Goal: Task Accomplishment & Management: Manage account settings

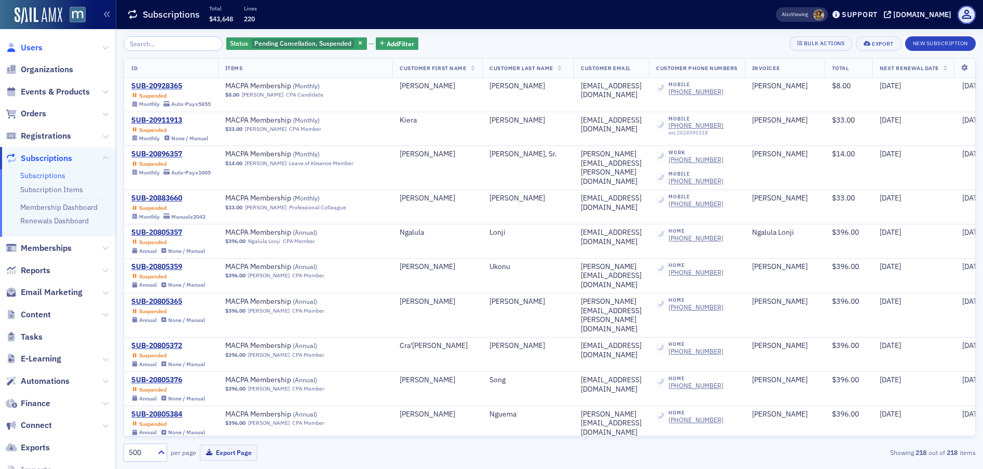
click at [26, 46] on span "Users" at bounding box center [32, 47] width 22 height 11
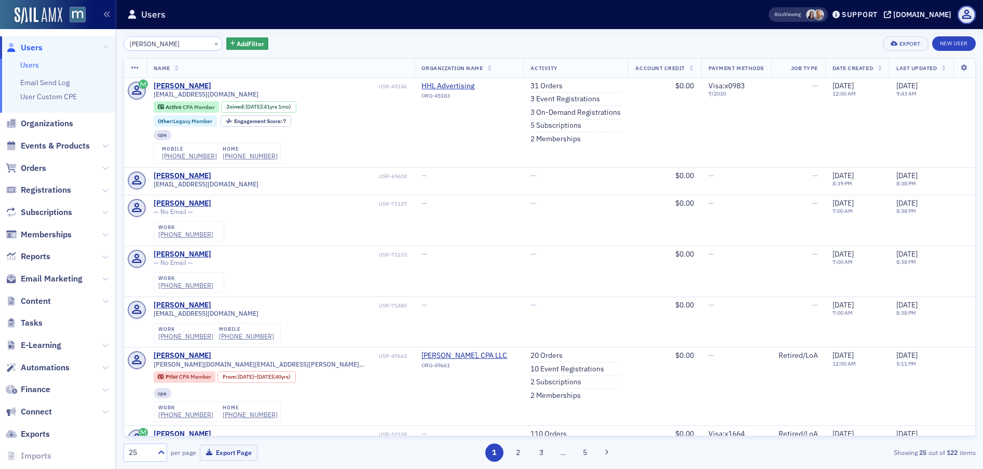
type input "ronald katzen"
click at [530, 126] on link "5 Subscriptions" at bounding box center [555, 125] width 51 height 9
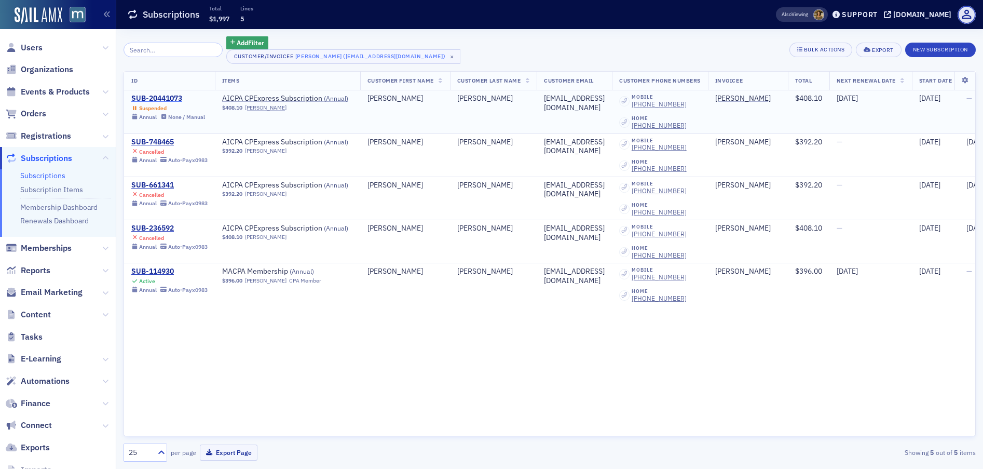
click at [152, 96] on div "SUB-20441073" at bounding box center [168, 98] width 74 height 9
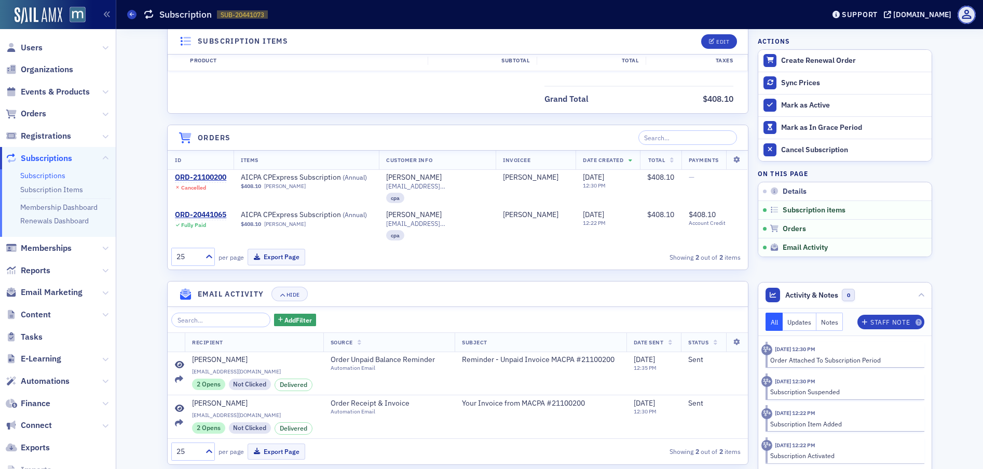
scroll to position [372, 0]
click at [204, 177] on div "ORD-21100200" at bounding box center [200, 175] width 51 height 9
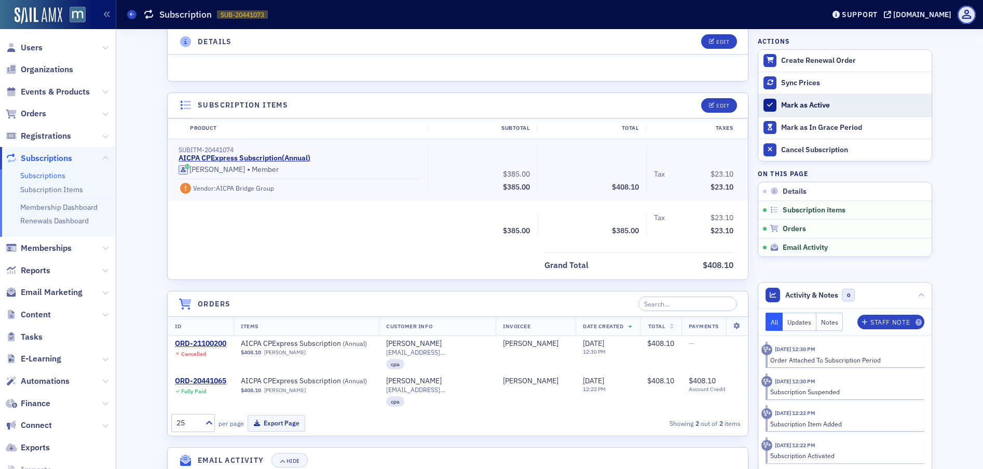
scroll to position [202, 0]
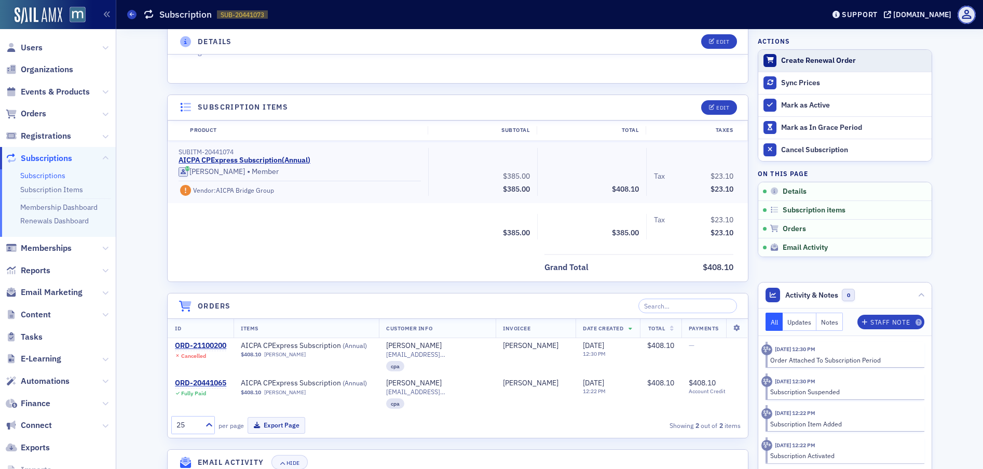
click at [805, 60] on div "Create Renewal Order" at bounding box center [853, 60] width 145 height 9
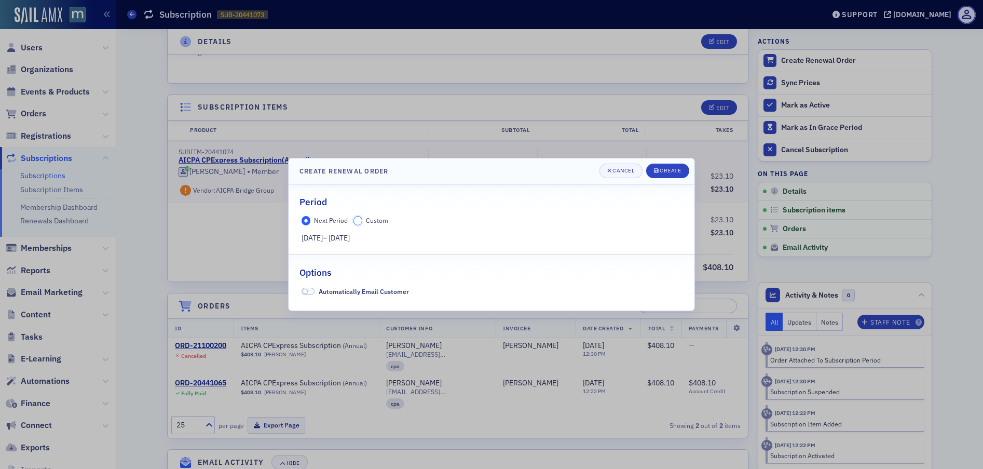
click at [357, 220] on input "Custom" at bounding box center [357, 220] width 9 height 9
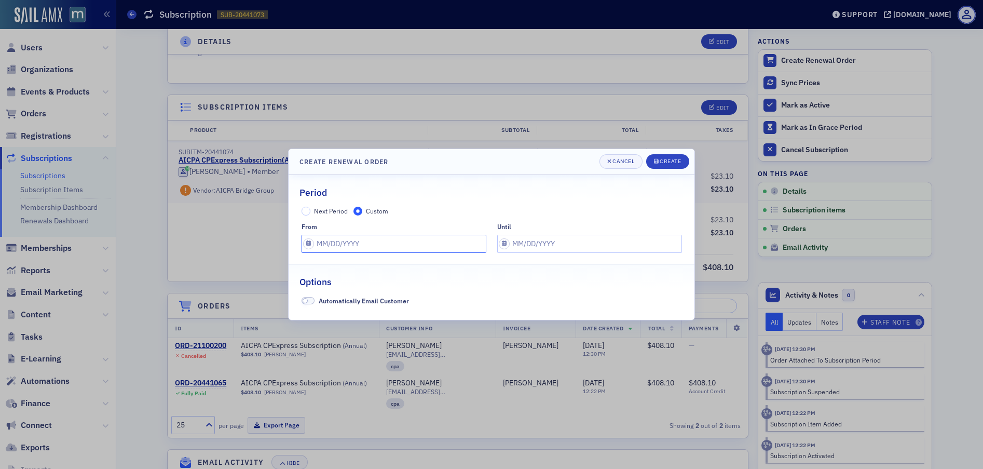
select select "8"
select select "2025"
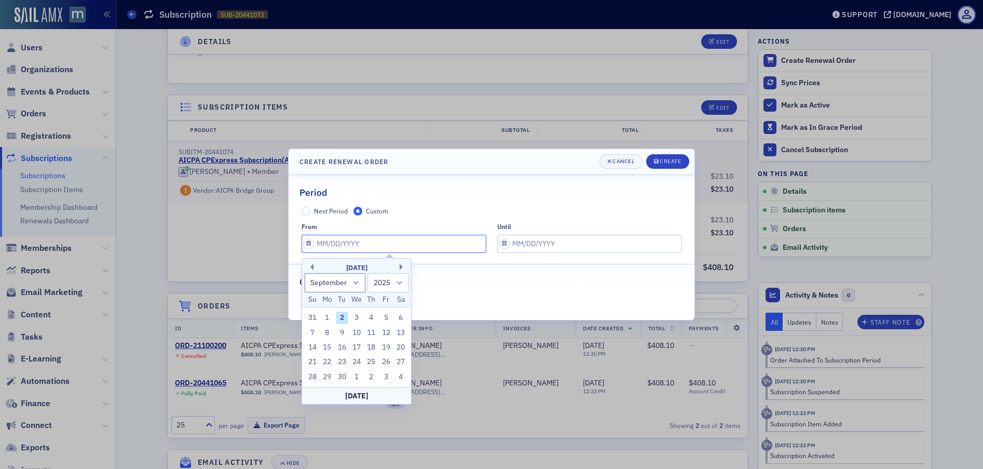
click at [311, 241] on input "text" at bounding box center [393, 244] width 185 height 18
click at [340, 319] on div "2" at bounding box center [342, 317] width 12 height 12
type input "09/02/2025"
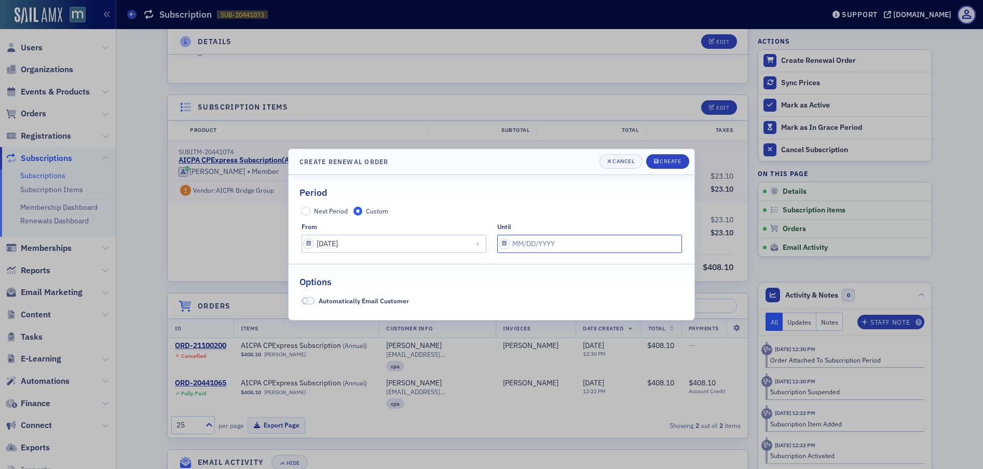
select select "8"
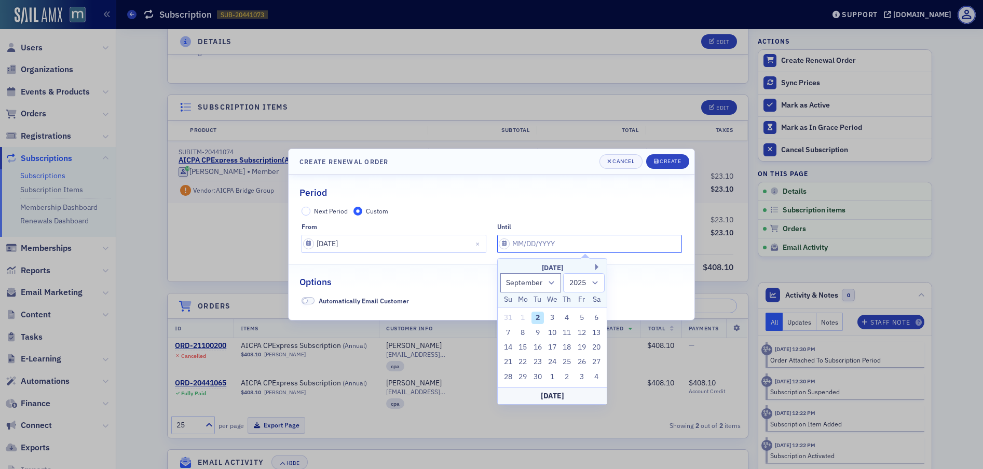
click at [505, 244] on input "text" at bounding box center [589, 244] width 185 height 18
click at [593, 278] on select "2025 2026 2027 2028 2029 2030 2031 2032 2033 2034 2035 2036 2037 2038 2039 2040…" at bounding box center [584, 282] width 42 height 19
select select "2026"
click at [563, 273] on select "2025 2026 2027 2028 2029 2030 2031 2032 2033 2034 2035 2036 2037 2038 2039 2040…" at bounding box center [584, 282] width 42 height 19
click at [553, 316] on div "2" at bounding box center [552, 317] width 12 height 12
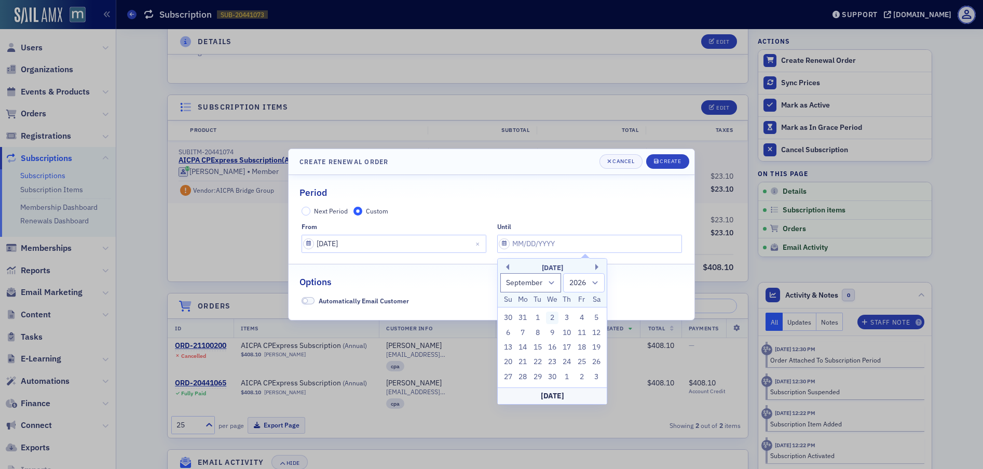
type input "09/02/2026"
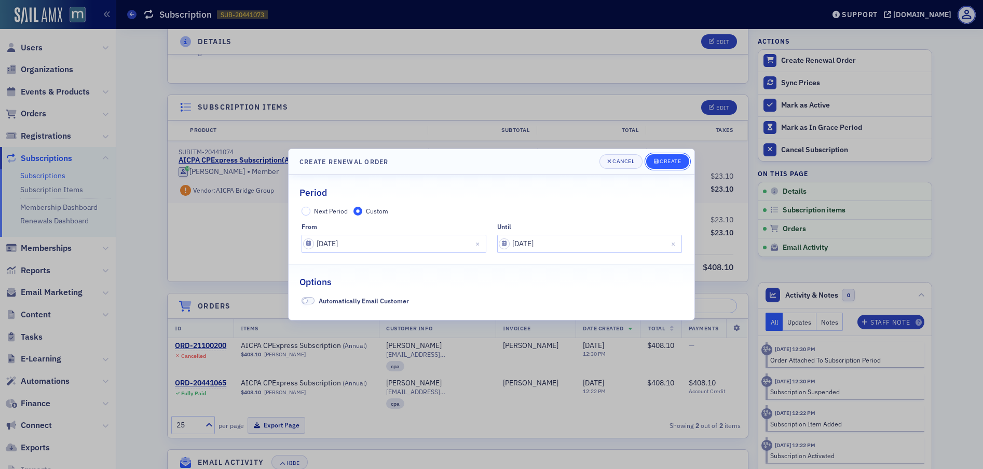
click at [666, 162] on div "Create" at bounding box center [670, 161] width 21 height 6
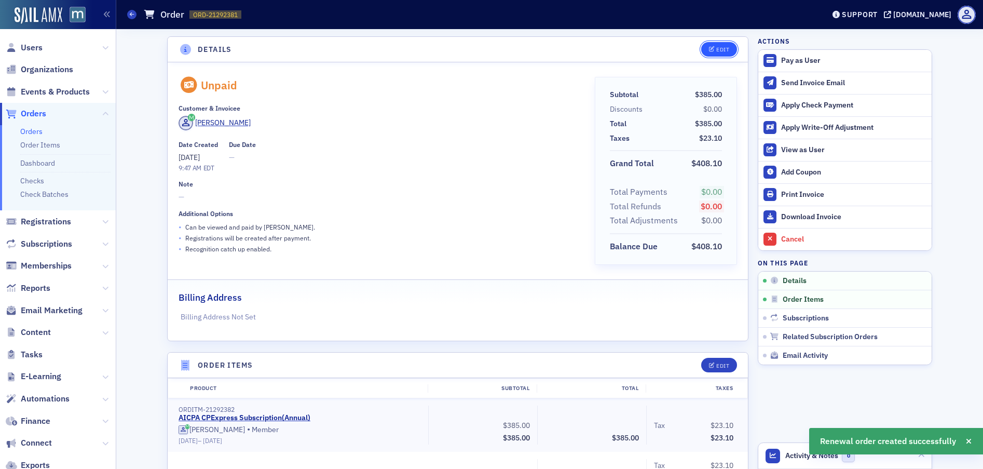
click at [711, 47] on span "Edit" at bounding box center [719, 50] width 20 height 6
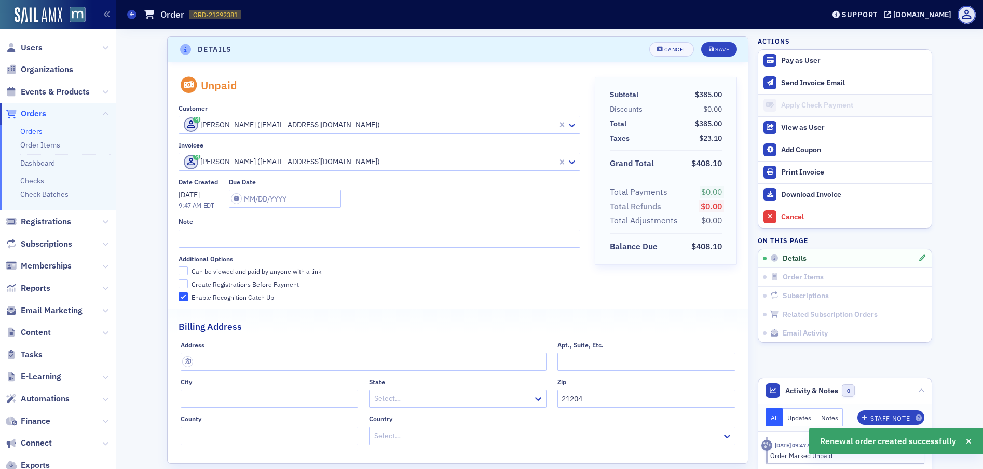
scroll to position [2, 0]
click at [182, 267] on input "Can be viewed and paid by anyone with a link" at bounding box center [183, 268] width 9 height 9
checkbox input "true"
click at [180, 282] on input "Create Registrations Before Payment" at bounding box center [183, 281] width 9 height 9
checkbox input "true"
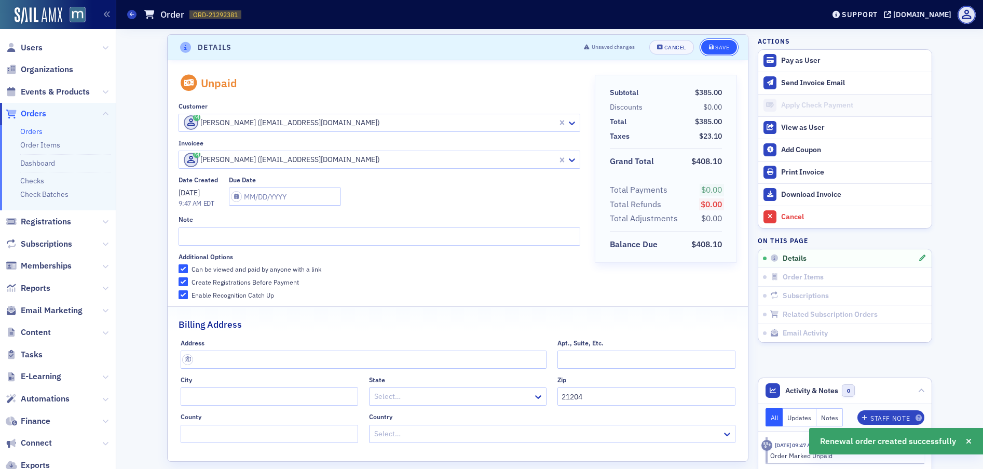
click at [714, 52] on button "Save" at bounding box center [719, 47] width 36 height 15
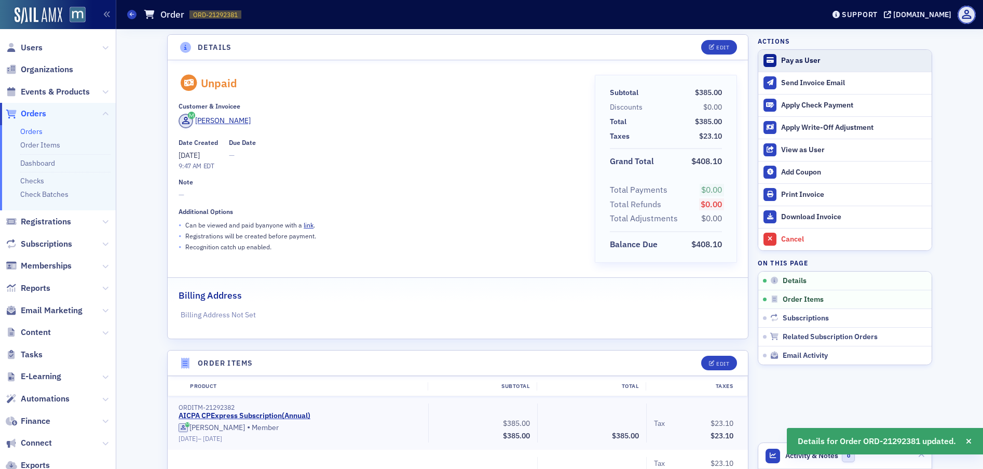
click at [792, 59] on div "Pay as User" at bounding box center [853, 60] width 145 height 9
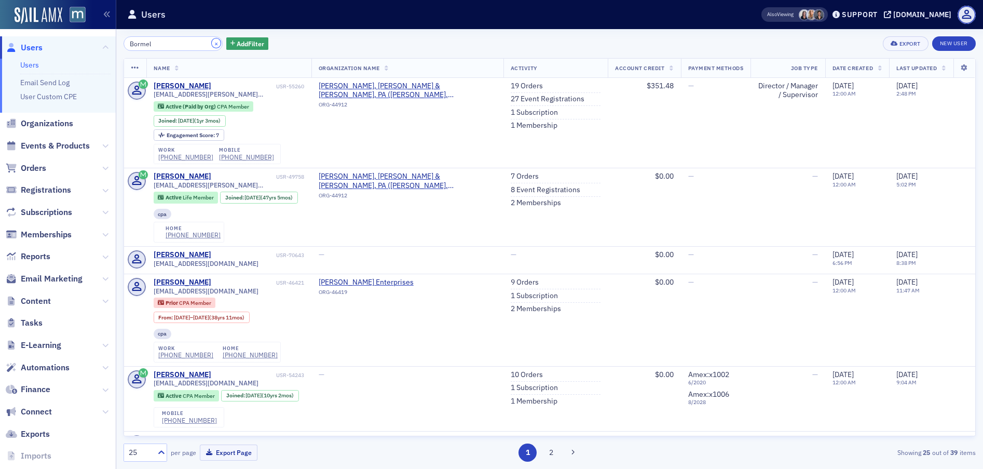
click at [212, 43] on button "×" at bounding box center [216, 42] width 9 height 9
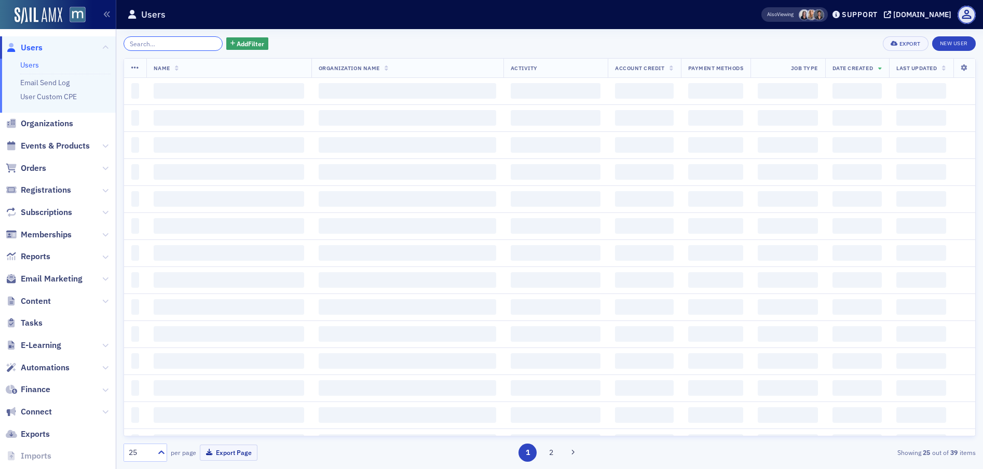
click at [175, 44] on input "search" at bounding box center [173, 43] width 99 height 15
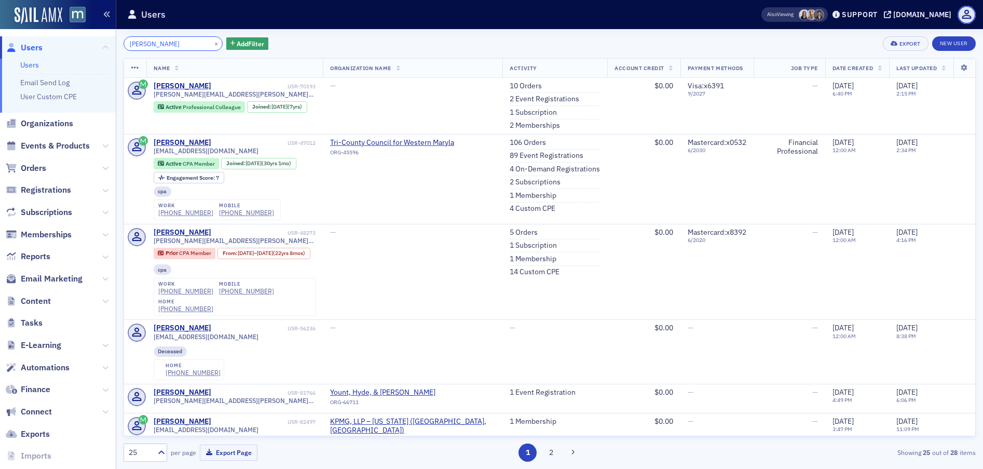
type input "Elaine Dimaio"
click at [211, 94] on span "[PERSON_NAME][EMAIL_ADDRESS][PERSON_NAME][DOMAIN_NAME]" at bounding box center [235, 94] width 162 height 8
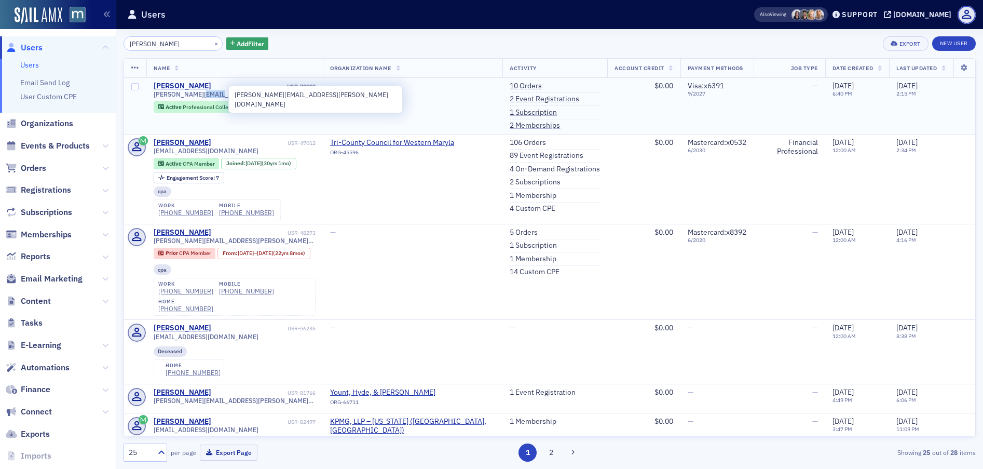
click at [211, 94] on span "[PERSON_NAME][EMAIL_ADDRESS][PERSON_NAME][DOMAIN_NAME]" at bounding box center [235, 94] width 162 height 8
copy div "[PERSON_NAME][EMAIL_ADDRESS][PERSON_NAME][DOMAIN_NAME]"
click at [528, 110] on link "1 Subscription" at bounding box center [533, 112] width 47 height 9
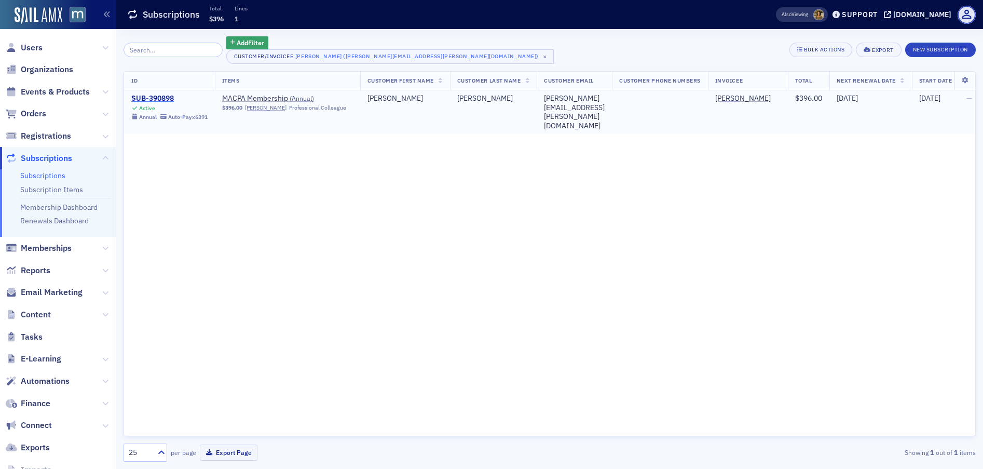
click at [155, 95] on div "SUB-390898" at bounding box center [169, 98] width 76 height 9
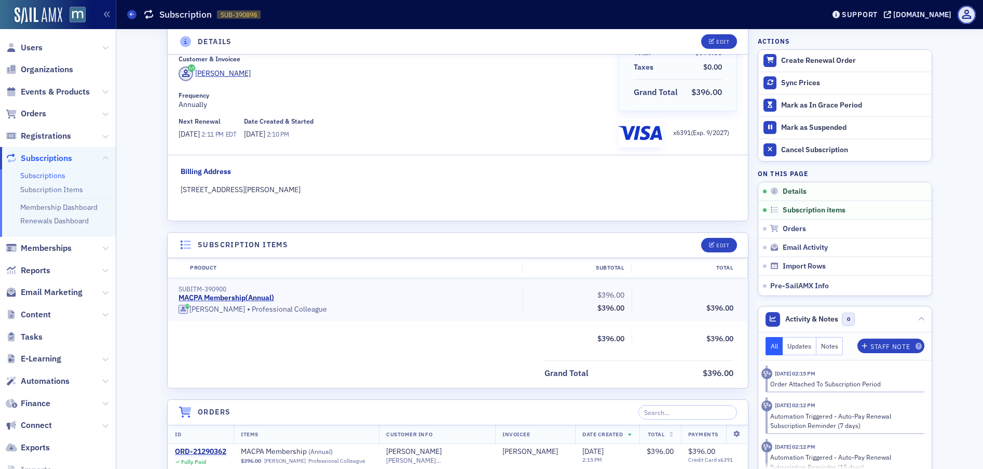
scroll to position [209, 0]
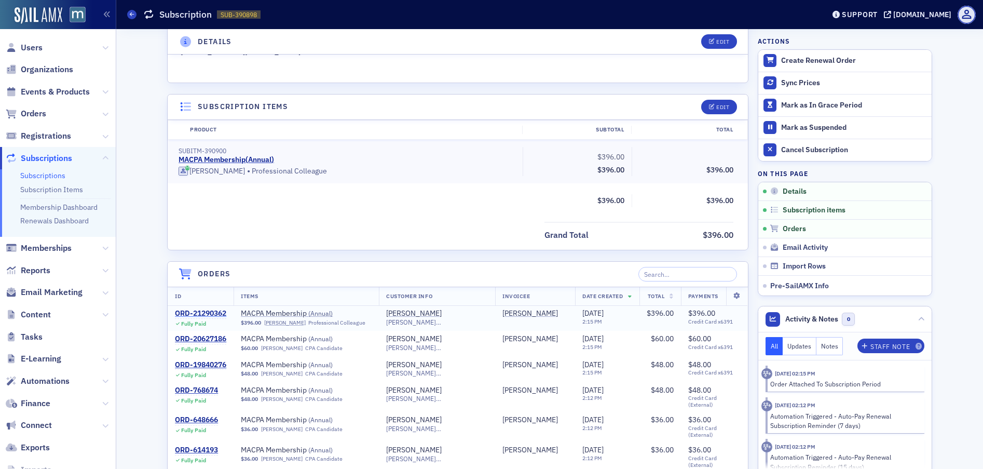
click at [204, 311] on div "ORD-21290362" at bounding box center [200, 313] width 51 height 9
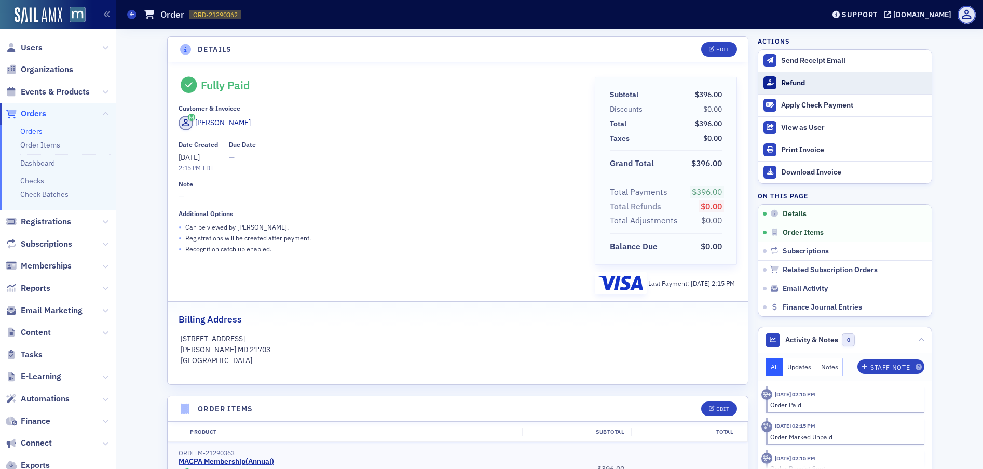
click at [781, 80] on div "Refund" at bounding box center [853, 82] width 145 height 9
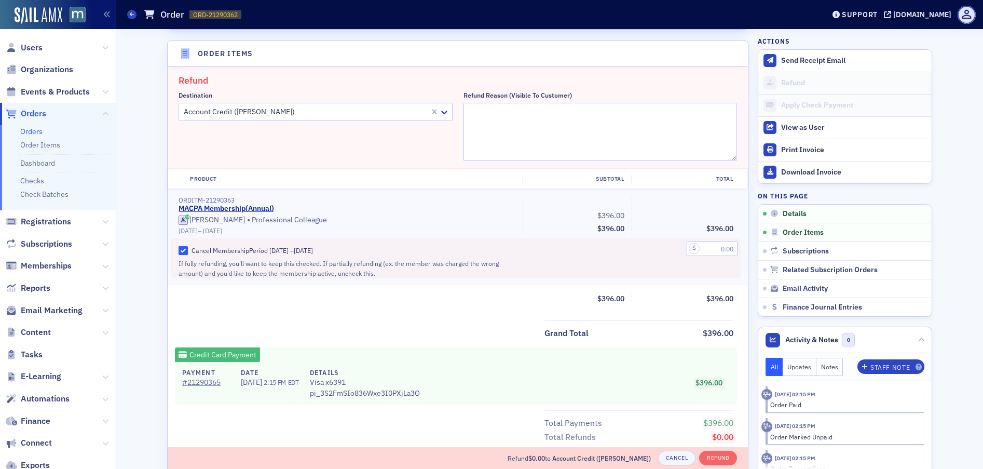
scroll to position [361, 0]
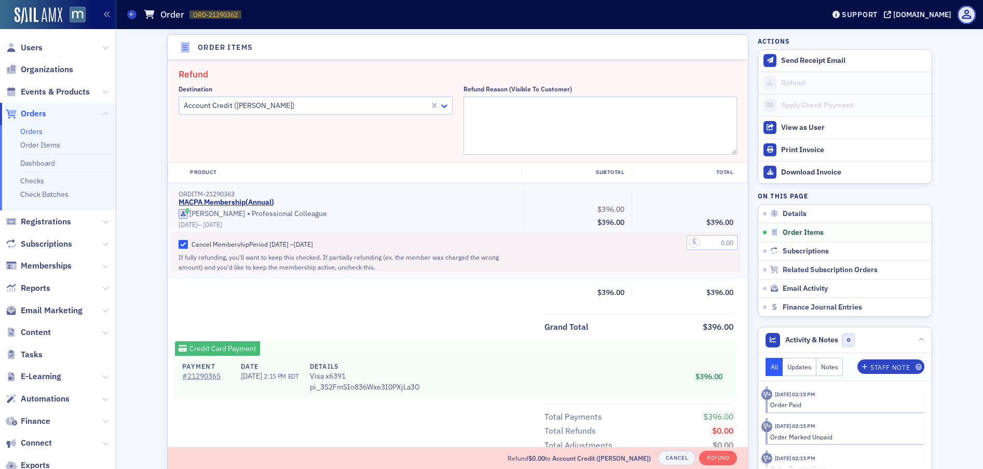
click at [445, 105] on div at bounding box center [445, 105] width 13 height 11
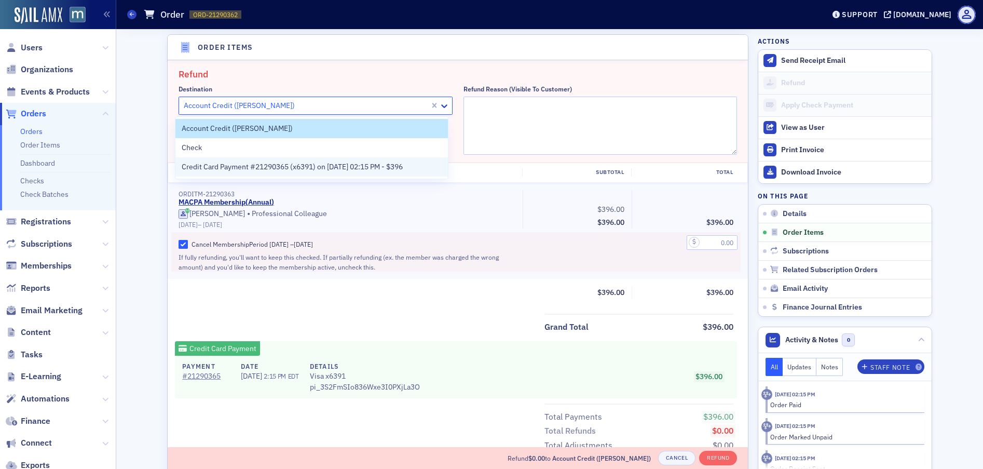
click at [313, 166] on span "Credit Card Payment #21290365 (x6391) on 8/31/2025 02:15 PM - $396" at bounding box center [292, 166] width 221 height 11
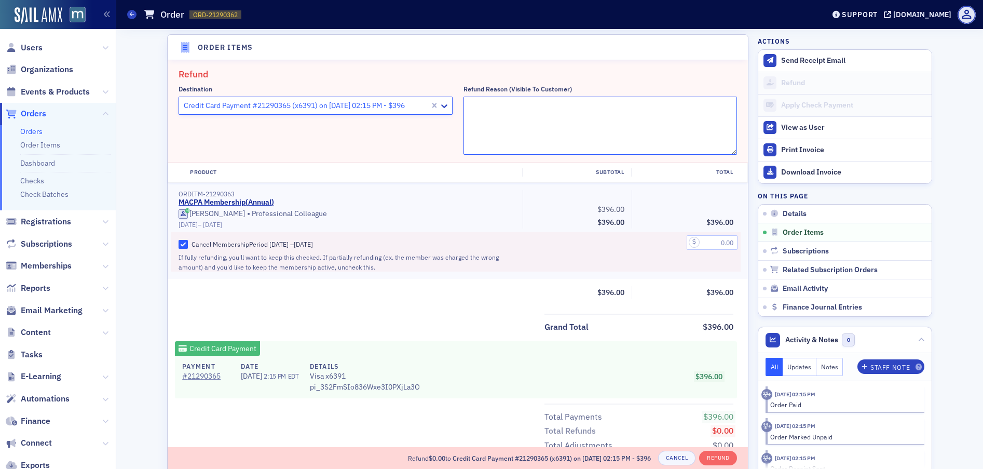
click at [488, 127] on textarea "Refund Reason (Visible to Customer)" at bounding box center [600, 126] width 274 height 58
paste textarea "I do not use the membership benefits frequently, and the increasing cost has be…"
type textarea ""I do not use the membership benefits frequently, and the increasing cost has b…"
click at [704, 242] on input "text" at bounding box center [712, 242] width 51 height 15
type input "396.00"
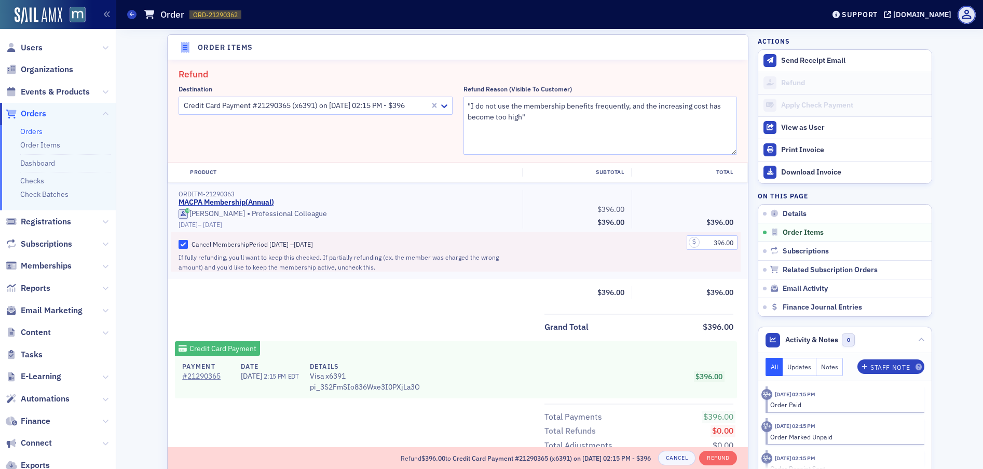
click at [591, 285] on div "Product Subtotal Total ORDITM-21290363 MACPA Membership ( Annual ) Elaine DiMai…" at bounding box center [458, 234] width 580 height 144
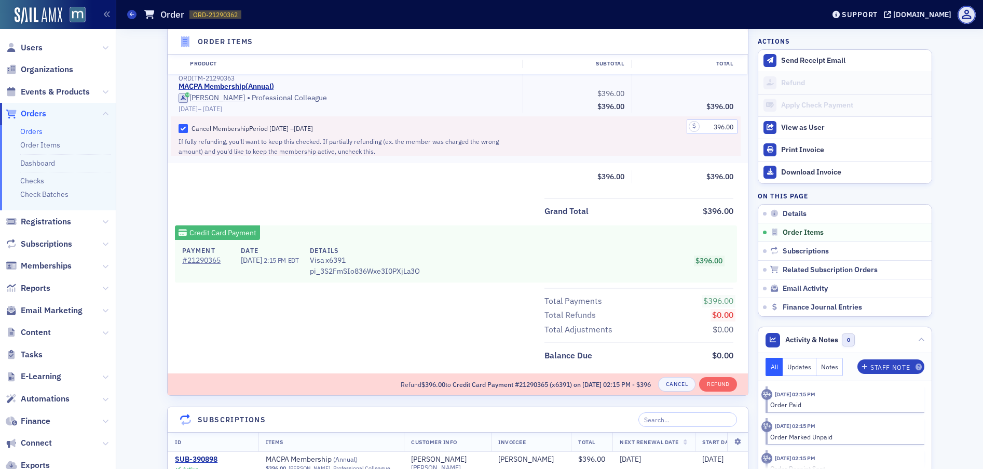
scroll to position [522, 0]
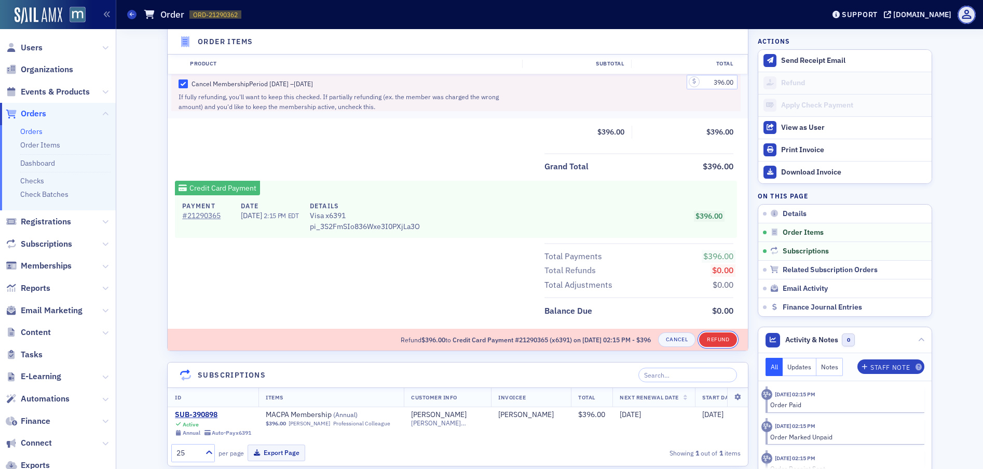
click at [724, 333] on button "Refund" at bounding box center [718, 339] width 38 height 15
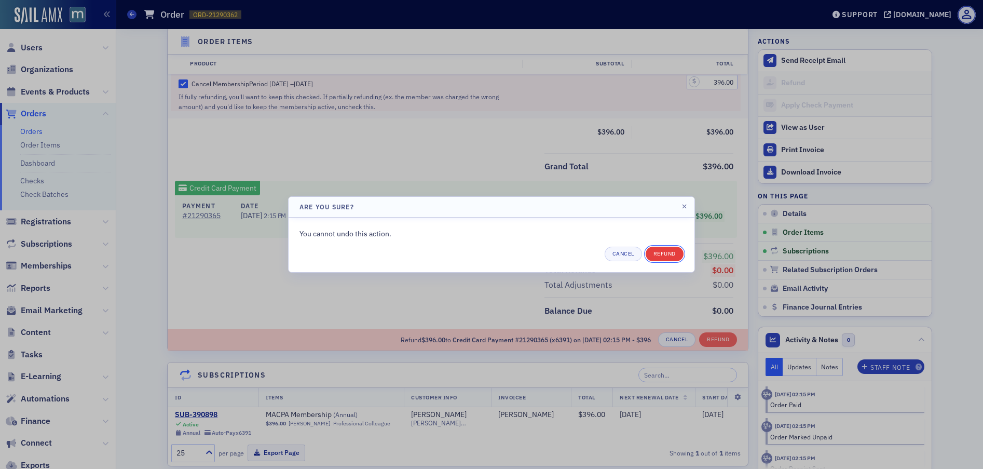
click at [652, 251] on button "Refund" at bounding box center [665, 253] width 38 height 15
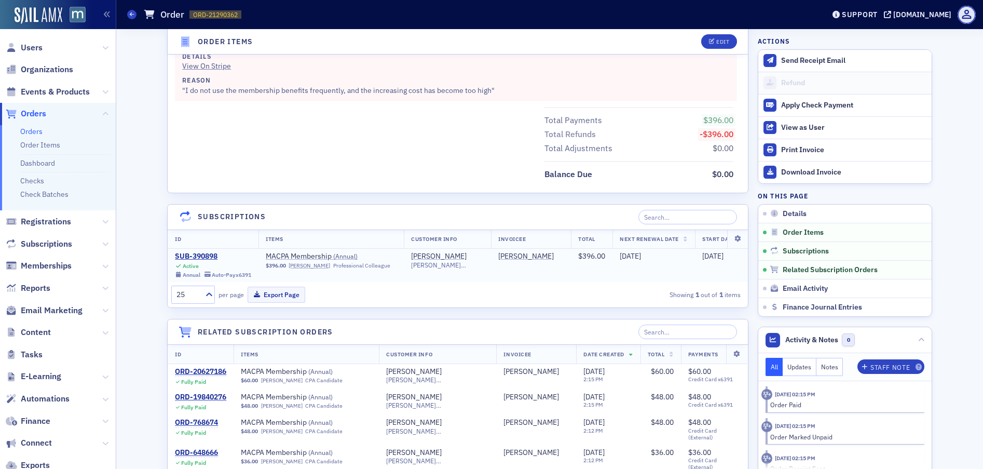
scroll to position [676, 0]
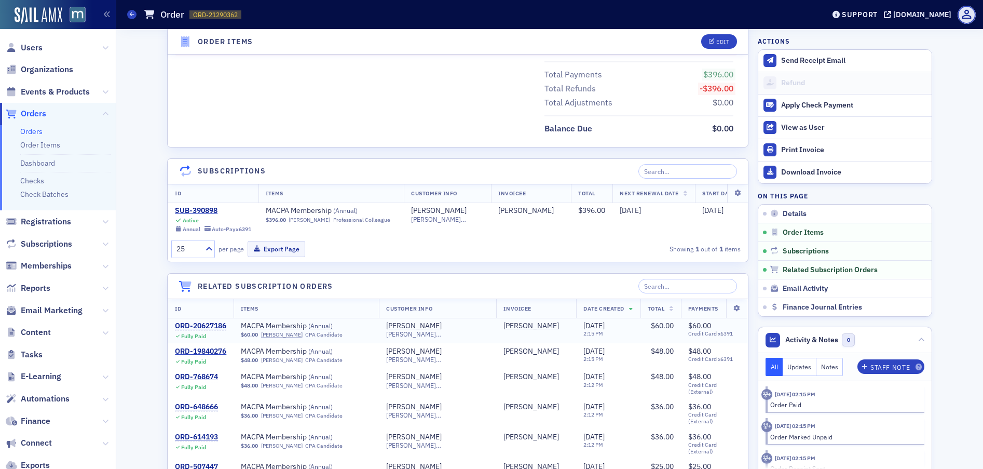
click at [209, 331] on div "ORD-20627186" at bounding box center [200, 325] width 51 height 9
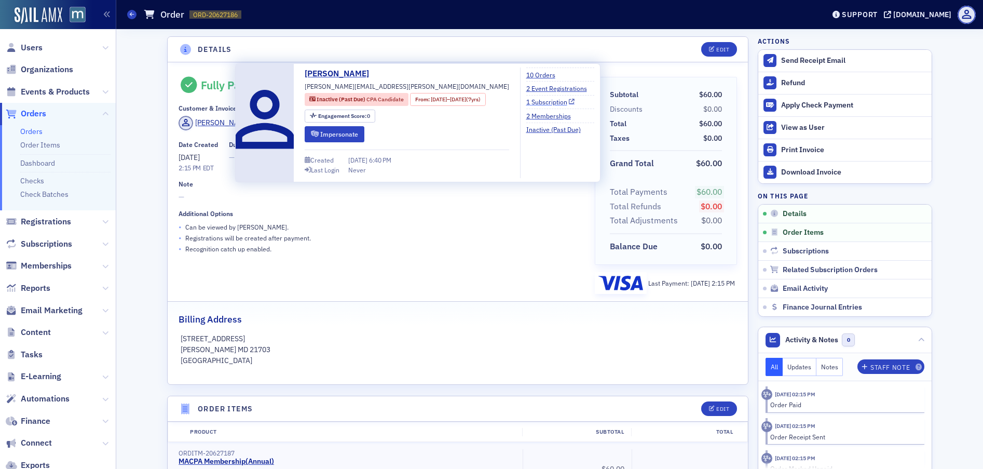
click at [553, 102] on link "1 Subscription" at bounding box center [550, 101] width 49 height 9
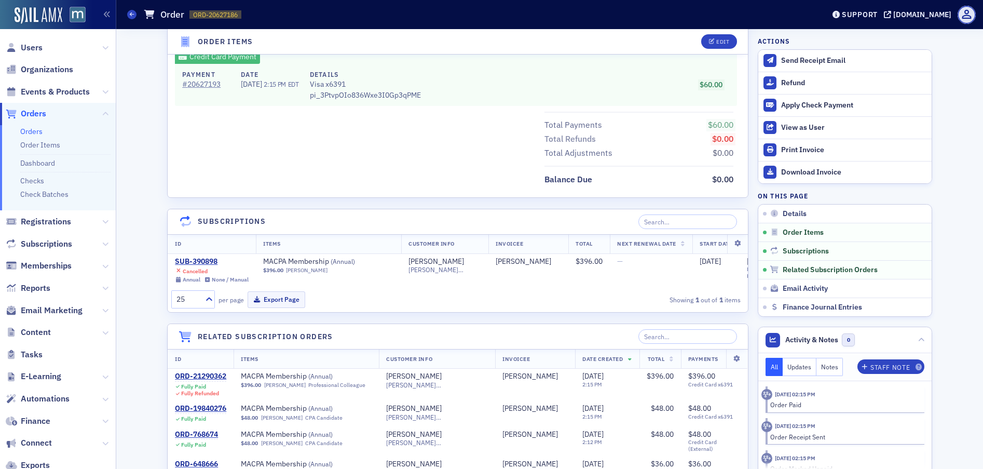
scroll to position [511, 0]
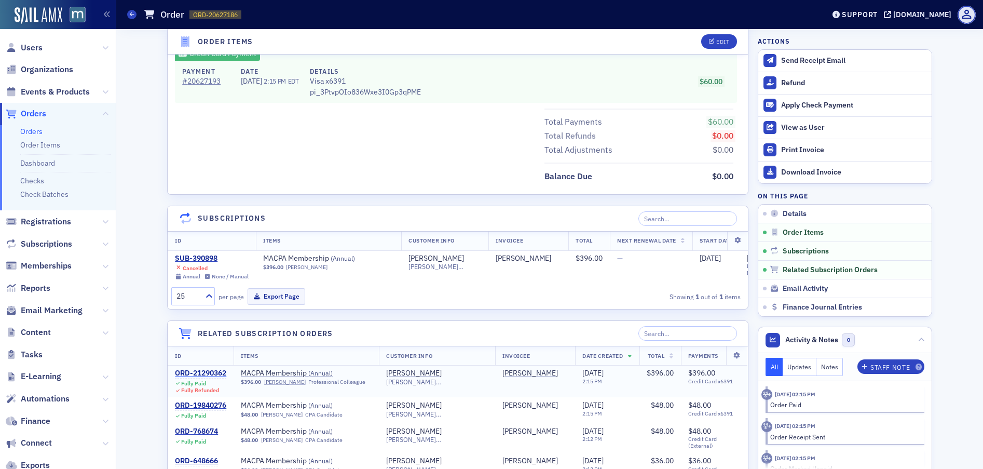
click at [182, 378] on div "ORD-21290362" at bounding box center [200, 372] width 51 height 9
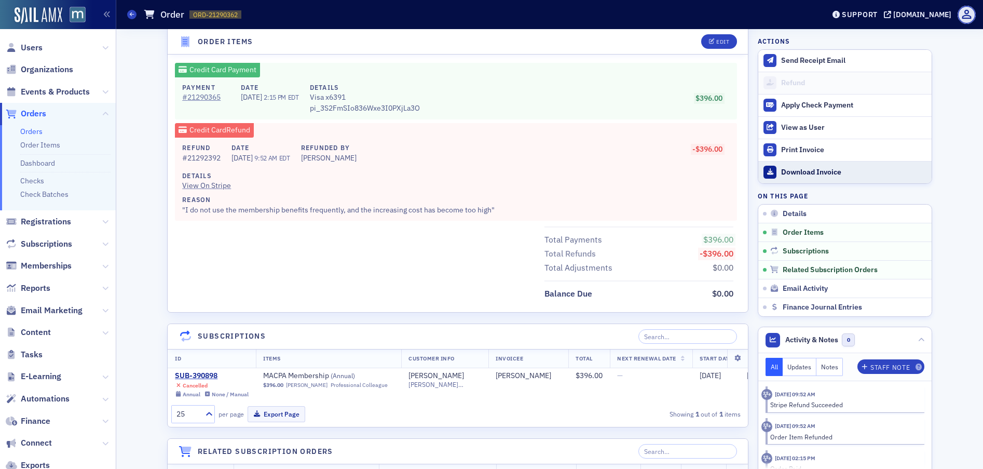
click at [823, 169] on div "Download Invoice" at bounding box center [853, 172] width 145 height 9
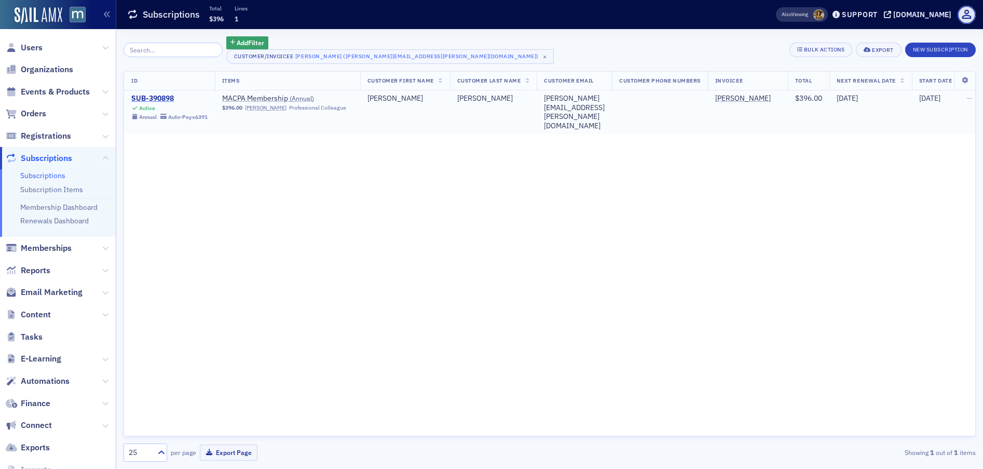
click at [161, 100] on div "SUB-390898" at bounding box center [169, 98] width 76 height 9
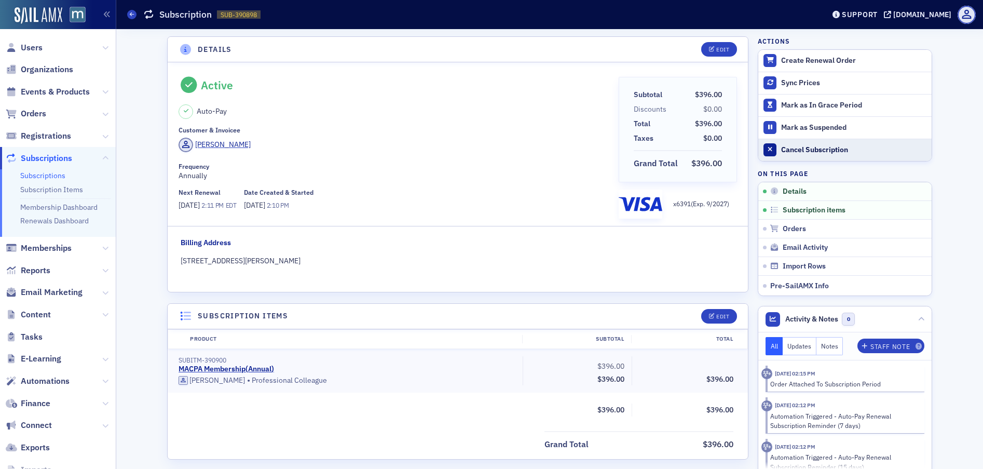
click at [817, 147] on div "Cancel Subscription" at bounding box center [853, 149] width 145 height 9
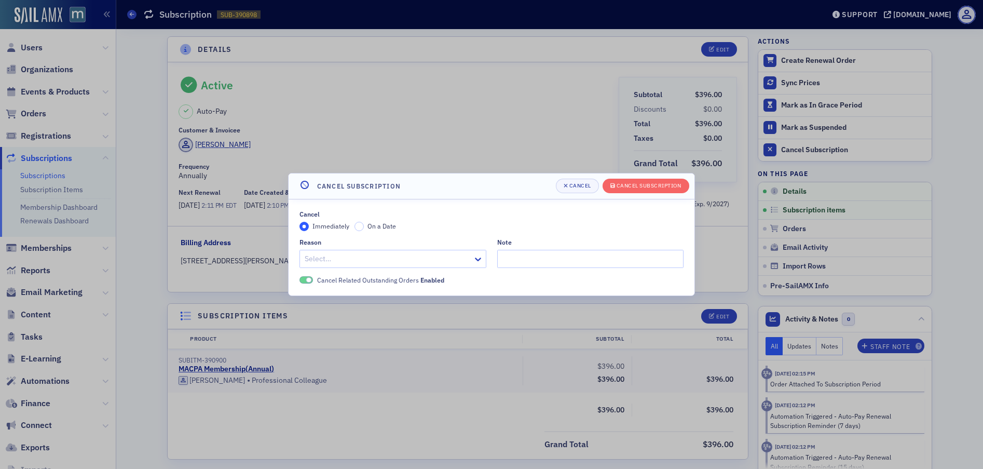
click at [423, 268] on div "Cancel Immediately On a Date Reason Select… Note Cancel Related Outstanding Ord…" at bounding box center [491, 247] width 384 height 75
click at [427, 260] on div at bounding box center [377, 258] width 147 height 13
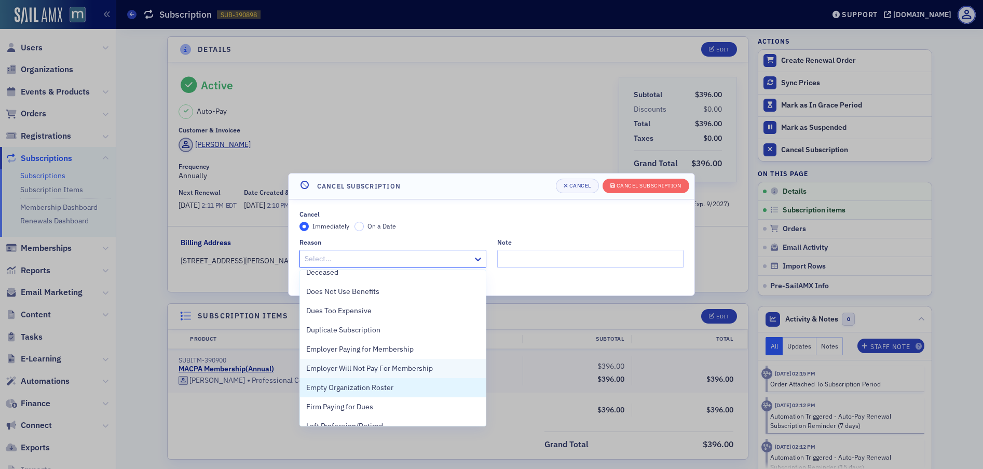
scroll to position [60, 0]
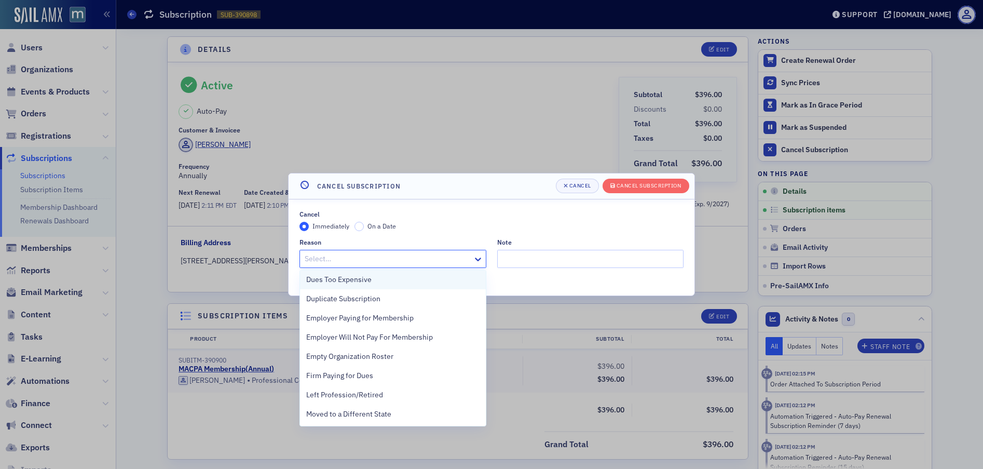
click at [344, 279] on span "Dues Too Expensive" at bounding box center [338, 279] width 65 height 11
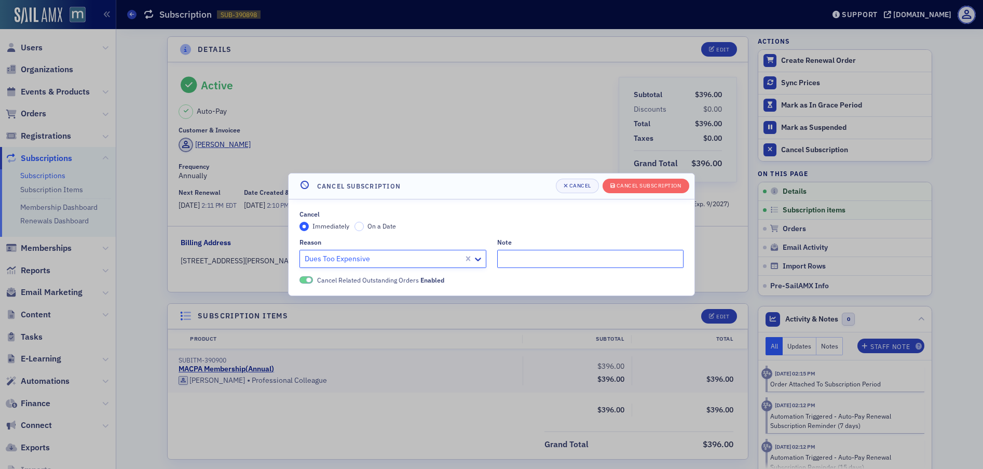
click at [540, 253] on input "Note" at bounding box center [590, 259] width 187 height 18
paste input "I do not use the membership benefits frequently, and the increasing cost has be…"
type input ""I do not use the membership benefits frequently, and the increasing cost has b…"
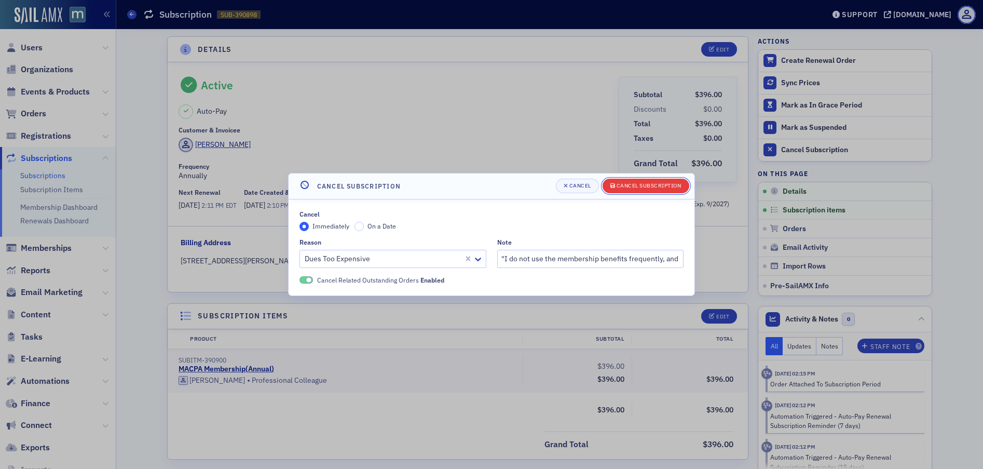
click at [643, 186] on div "Cancel Subscription" at bounding box center [648, 186] width 65 height 6
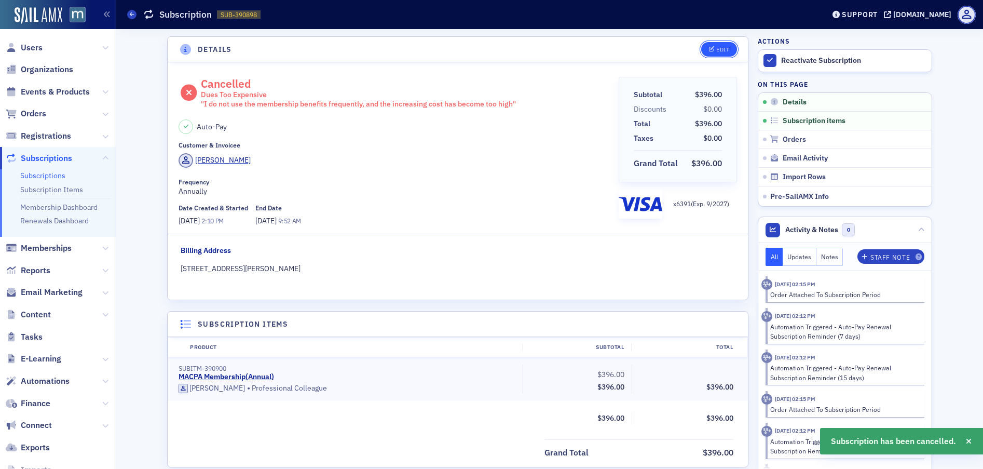
click at [709, 52] on icon "button" at bounding box center [712, 50] width 6 height 6
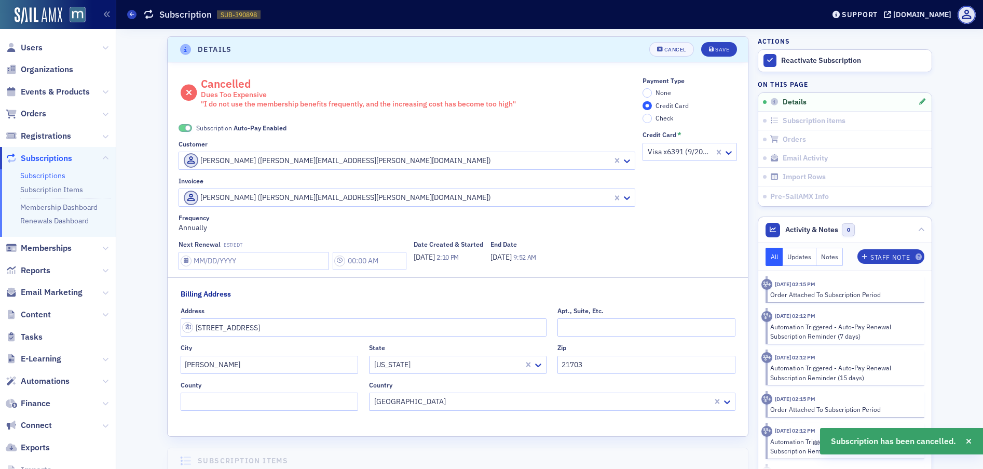
scroll to position [2, 0]
click at [180, 124] on span at bounding box center [185, 126] width 13 height 8
drag, startPoint x: 645, startPoint y: 90, endPoint x: 670, endPoint y: 80, distance: 26.8
click at [645, 90] on input "None" at bounding box center [646, 90] width 9 height 9
click at [715, 48] on div "Save" at bounding box center [722, 48] width 14 height 6
